Goal: Task Accomplishment & Management: Manage account settings

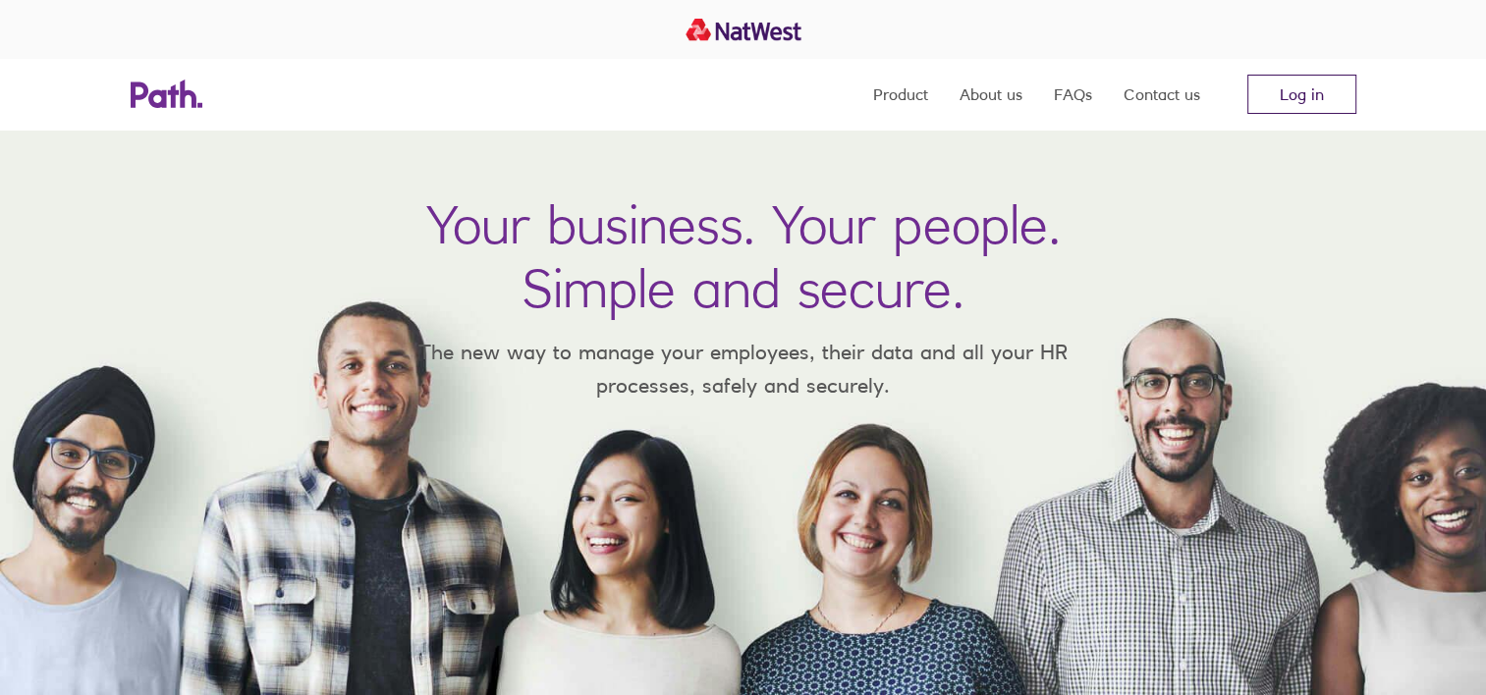
drag, startPoint x: 0, startPoint y: 0, endPoint x: 1305, endPoint y: 92, distance: 1308.2
click at [1305, 92] on link "Log in" at bounding box center [1301, 94] width 109 height 39
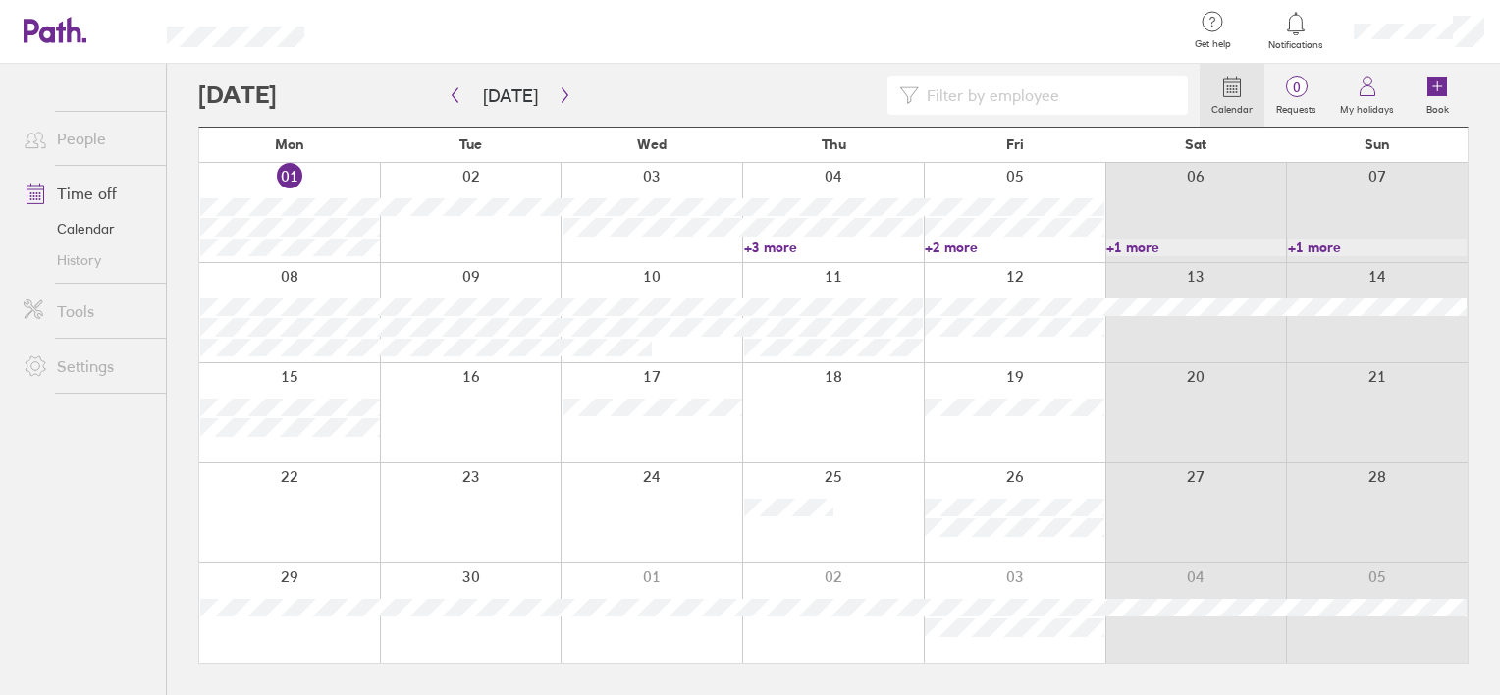
click at [1306, 20] on icon at bounding box center [1296, 24] width 24 height 24
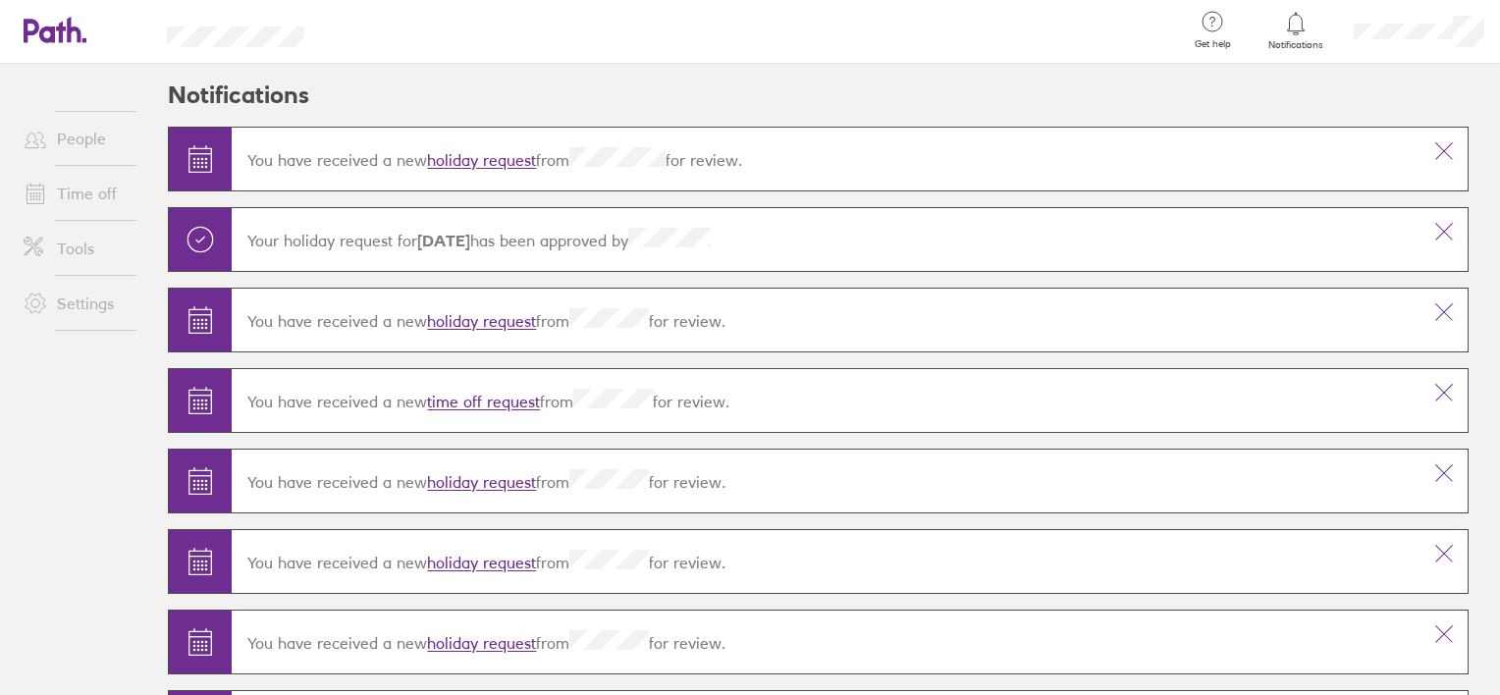
click at [497, 158] on link "holiday request" at bounding box center [481, 161] width 109 height 20
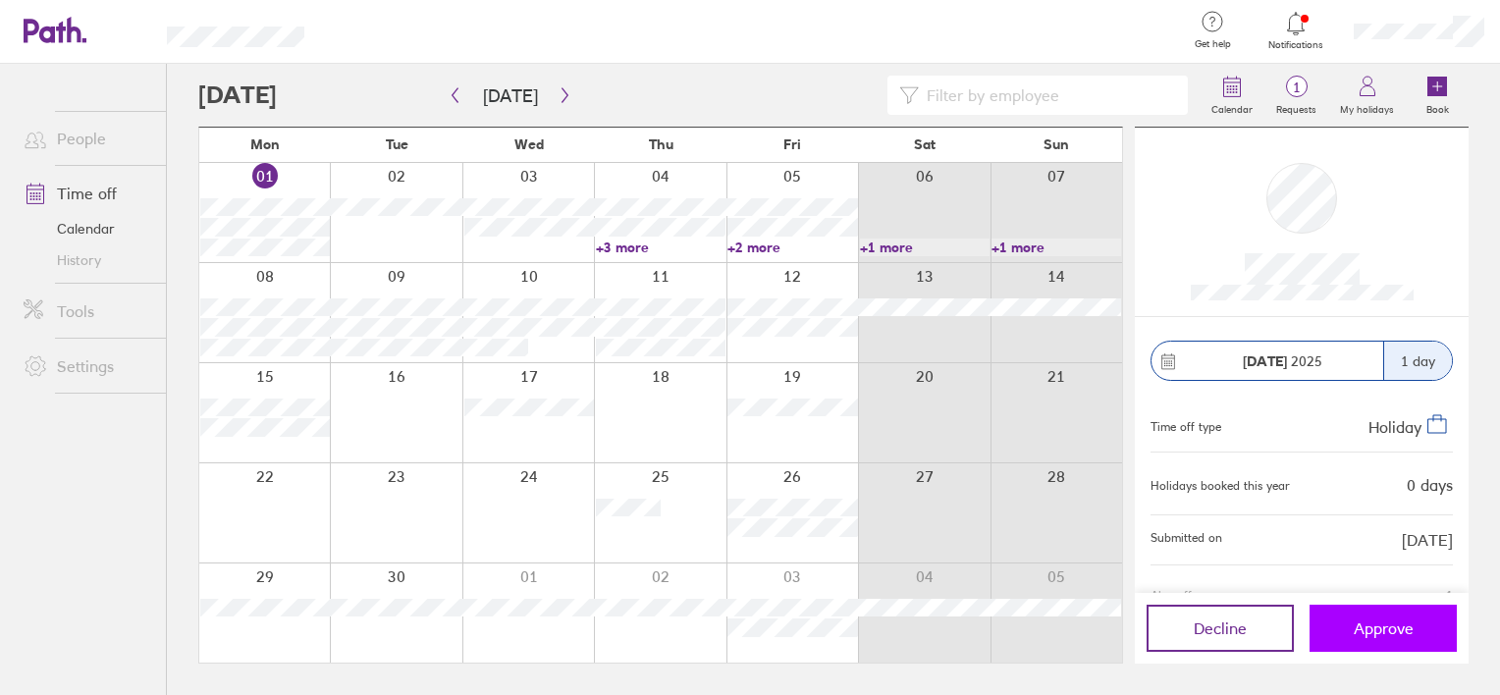
click at [1389, 633] on span "Approve" at bounding box center [1384, 629] width 60 height 18
